Goal: Task Accomplishment & Management: Manage account settings

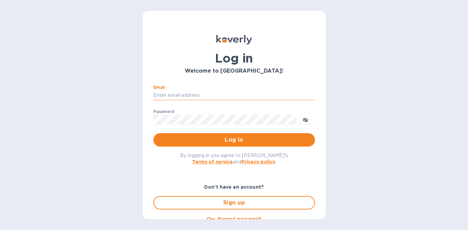
click at [162, 95] on input "Email" at bounding box center [235, 96] width 162 height 10
type input "david@wineSF.com"
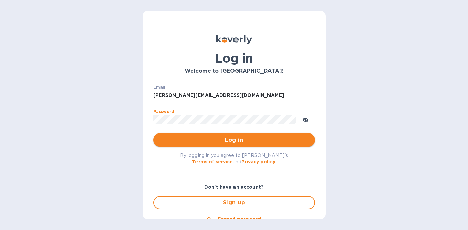
click at [217, 138] on span "Log in" at bounding box center [234, 140] width 151 height 8
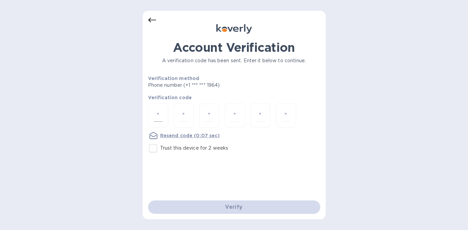
click at [157, 116] on input "number" at bounding box center [158, 115] width 9 height 12
type input "4"
type input "2"
type input "4"
type input "9"
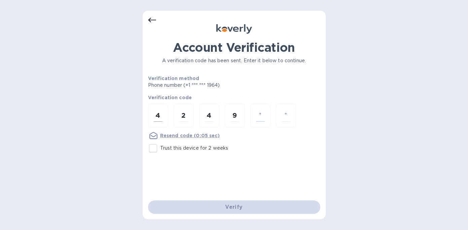
type input "7"
type input "5"
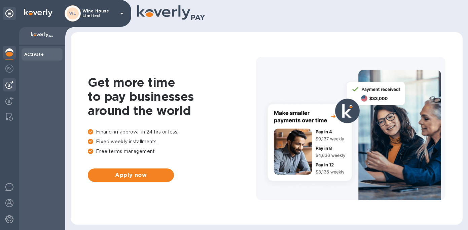
click at [10, 87] on img at bounding box center [9, 85] width 8 height 8
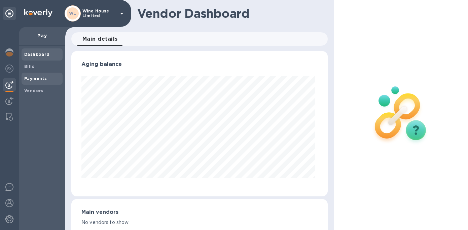
scroll to position [145, 254]
click at [27, 66] on b "Bills" at bounding box center [29, 66] width 10 height 5
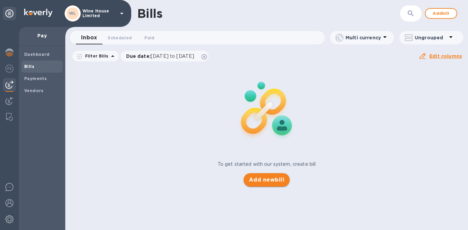
click at [267, 178] on span "Add new bill" at bounding box center [266, 180] width 35 height 8
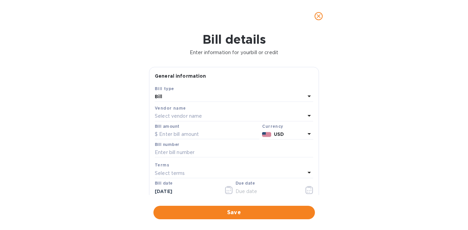
click at [160, 117] on p "Select vendor name" at bounding box center [178, 116] width 47 height 7
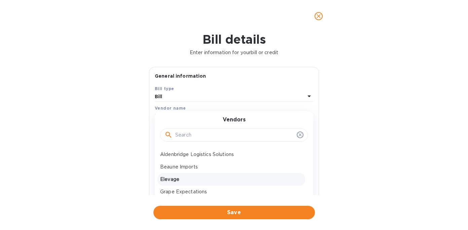
click at [168, 178] on p "Elevage" at bounding box center [231, 179] width 142 height 7
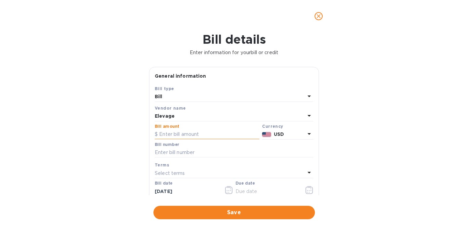
click at [182, 135] on input "text" at bounding box center [207, 135] width 105 height 10
type input "1,545.00"
type input "SI338553"
click at [172, 191] on input "[DATE]" at bounding box center [187, 192] width 64 height 10
click at [161, 192] on input "[DATE]" at bounding box center [187, 192] width 64 height 10
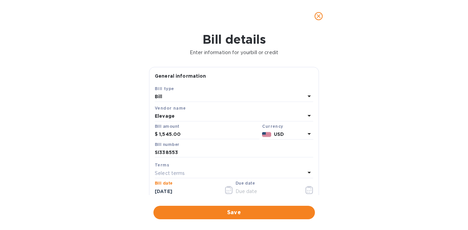
type input "[DATE]"
click at [311, 191] on icon "button" at bounding box center [311, 190] width 1 height 1
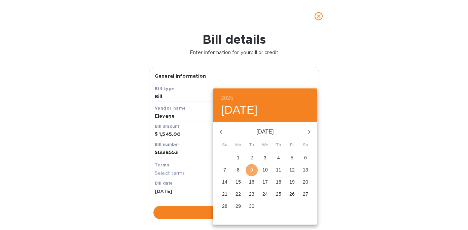
click at [255, 168] on span "9" at bounding box center [252, 170] width 12 height 7
type input "[DATE]"
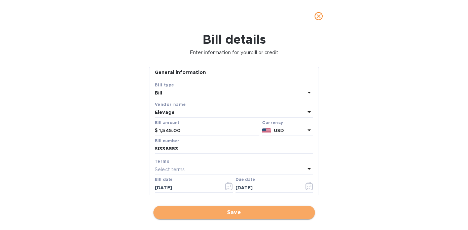
click at [230, 213] on span "Save" at bounding box center [234, 213] width 151 height 8
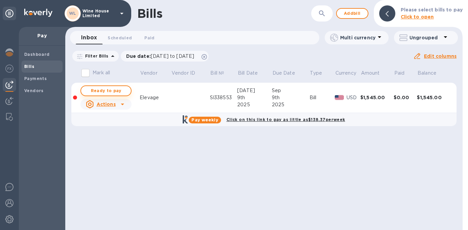
click at [106, 90] on span "Ready to pay" at bounding box center [106, 91] width 39 height 8
checkbox input "true"
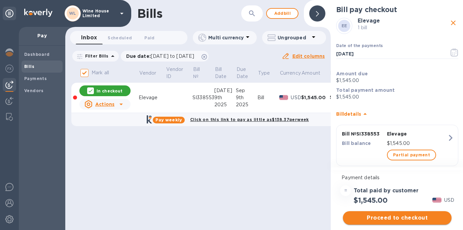
click at [403, 219] on span "Proceed to checkout" at bounding box center [398, 218] width 98 height 8
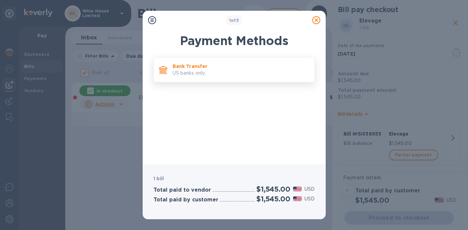
click at [221, 62] on div "Bank Transfer US banks only." at bounding box center [241, 69] width 142 height 19
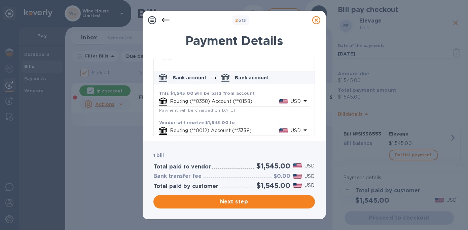
scroll to position [34, 0]
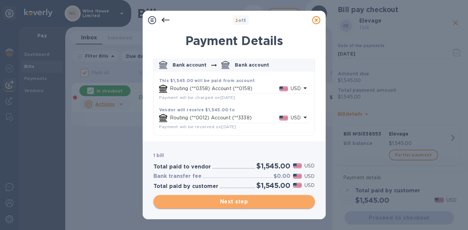
click at [233, 202] on span "Next step" at bounding box center [234, 202] width 151 height 8
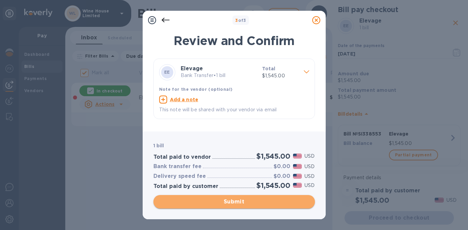
click at [238, 202] on span "Submit" at bounding box center [234, 202] width 151 height 8
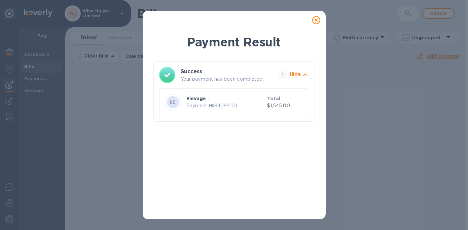
click at [316, 19] on icon at bounding box center [316, 20] width 8 height 8
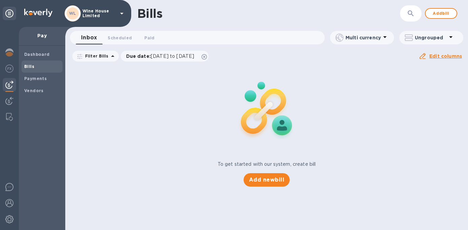
click at [144, 130] on div "To get started with our system, create bill Add new bill" at bounding box center [267, 126] width 408 height 127
click at [268, 216] on div "Bills ​ Add bill Inbox 0 Scheduled 0 Paid 0 Multi currency Ungrouped Filter Bil…" at bounding box center [266, 115] width 403 height 230
click at [8, 202] on img at bounding box center [9, 203] width 8 height 8
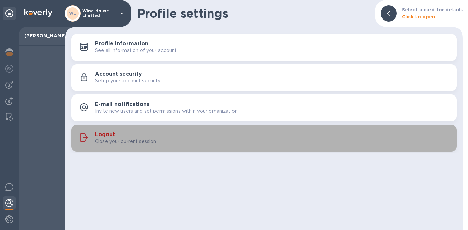
click at [102, 134] on h3 "Logout" at bounding box center [105, 135] width 20 height 6
